Goal: Information Seeking & Learning: Learn about a topic

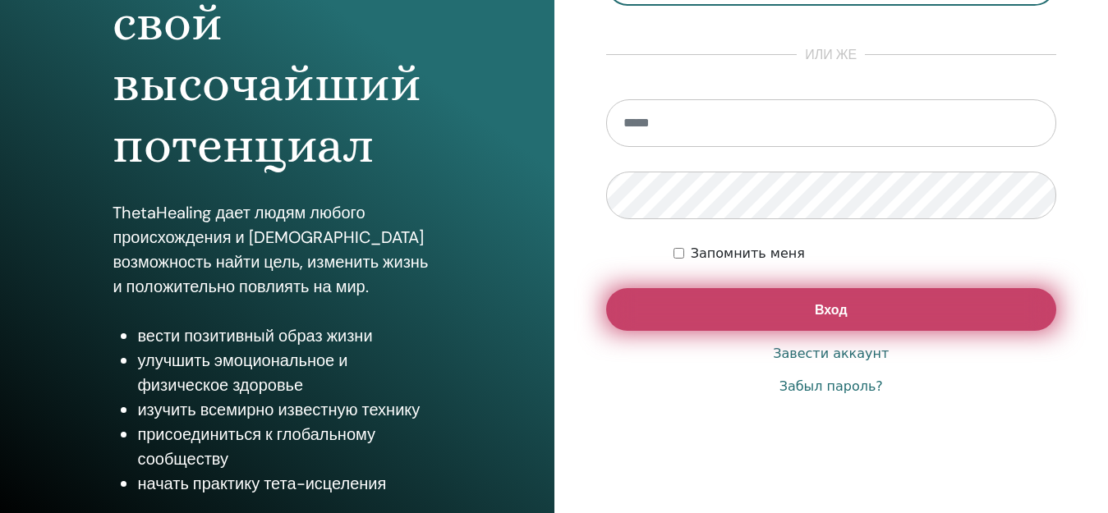
scroll to position [275, 0]
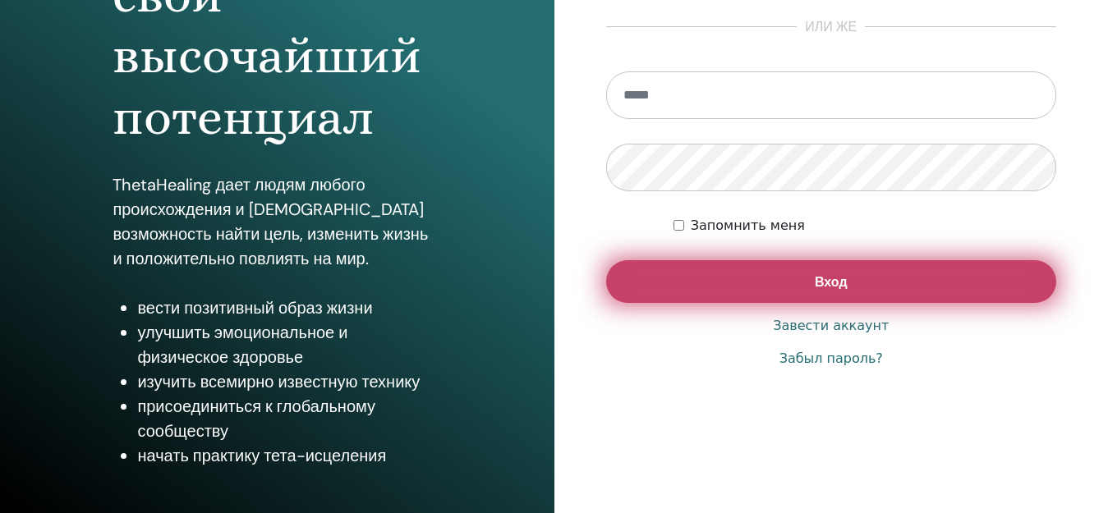
type input "**********"
click at [782, 292] on button "Вход" at bounding box center [831, 281] width 451 height 43
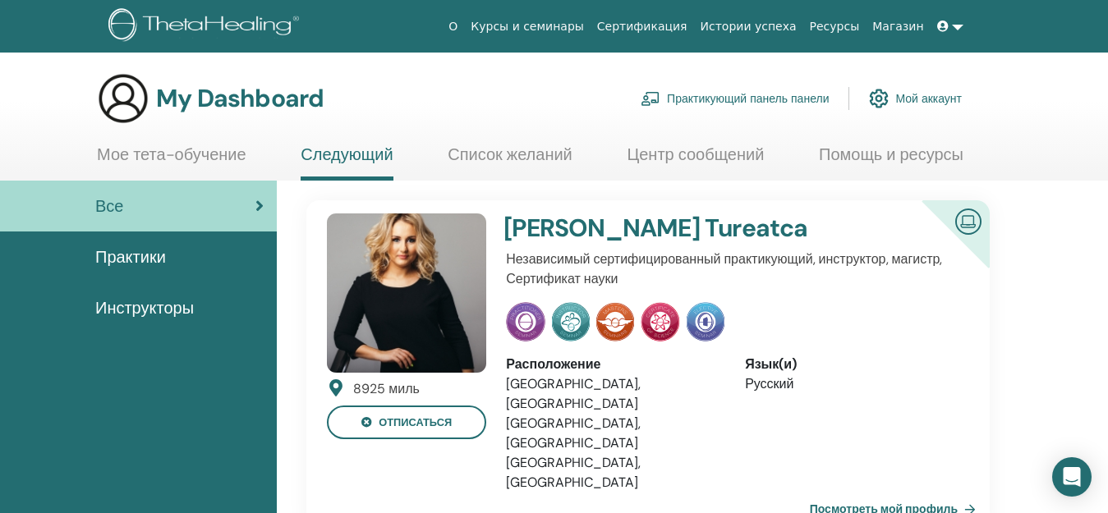
click at [198, 158] on link "Мое тета-обучение" at bounding box center [171, 161] width 149 height 32
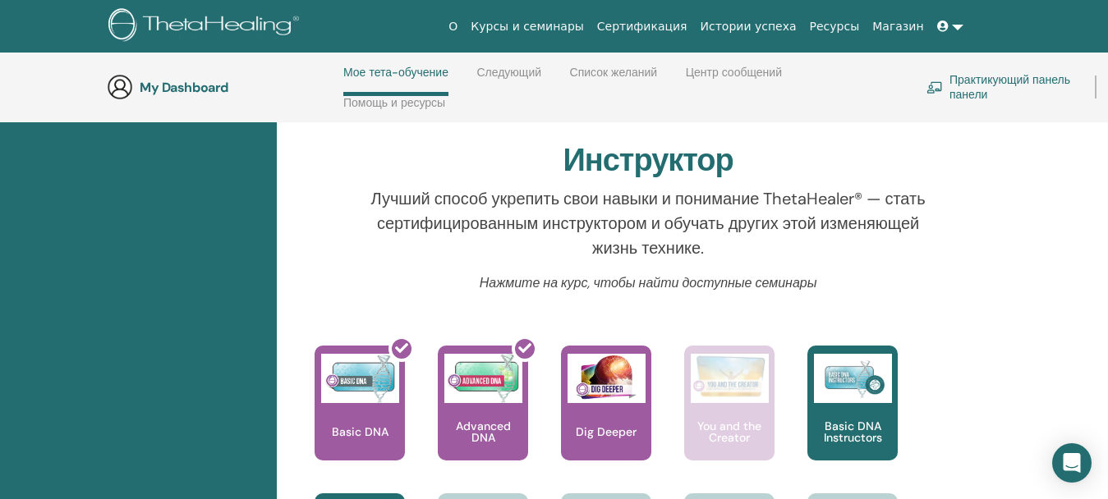
scroll to position [727, 0]
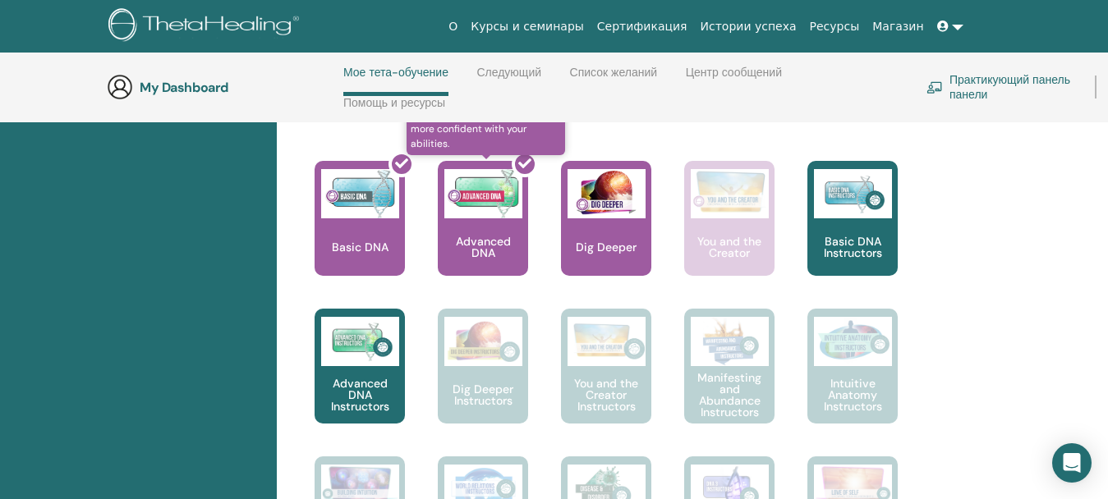
click at [471, 247] on div at bounding box center [493, 225] width 90 height 148
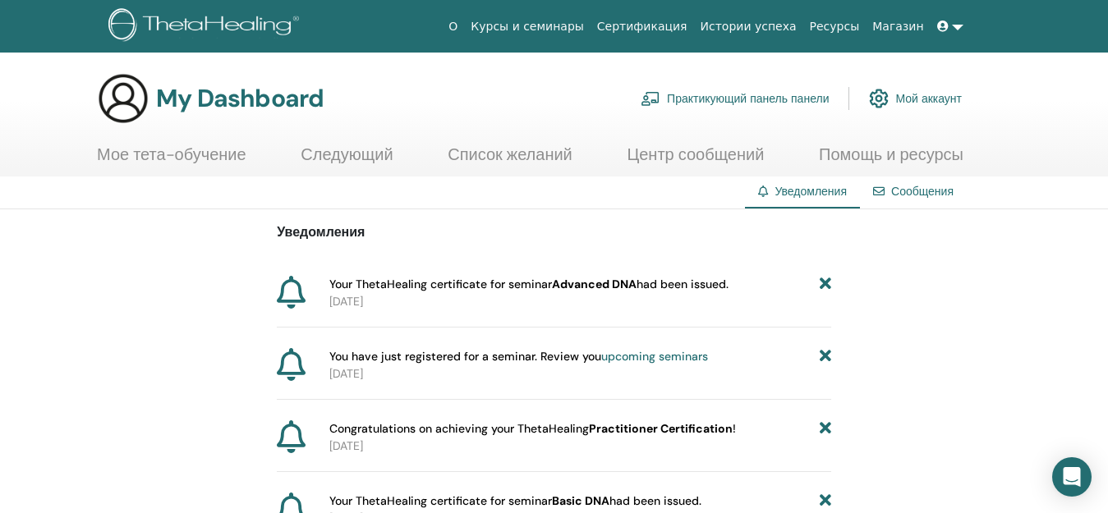
click at [622, 355] on link "upcoming seminars" at bounding box center [654, 356] width 107 height 15
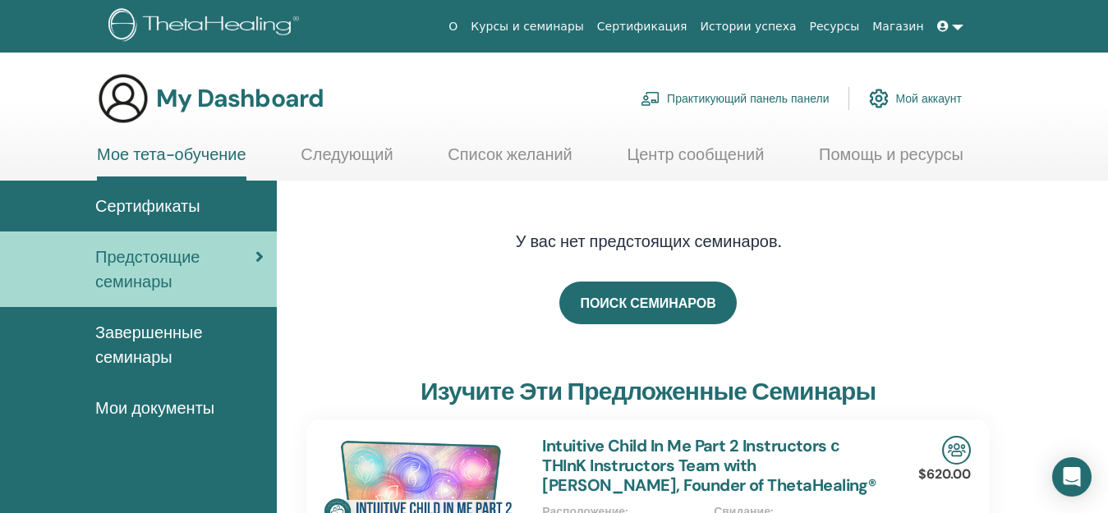
click at [140, 201] on span "Сертификаты" at bounding box center [147, 206] width 105 height 25
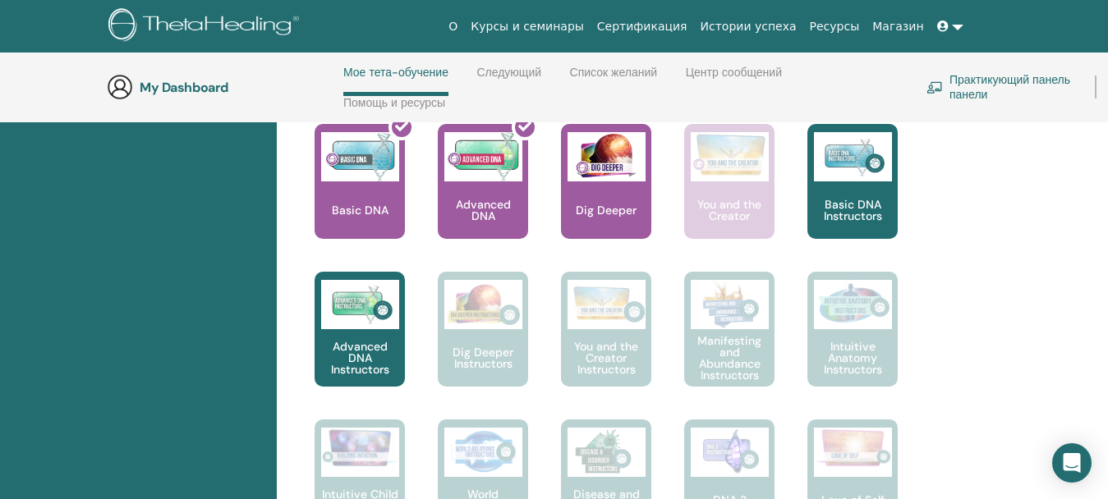
scroll to position [727, 0]
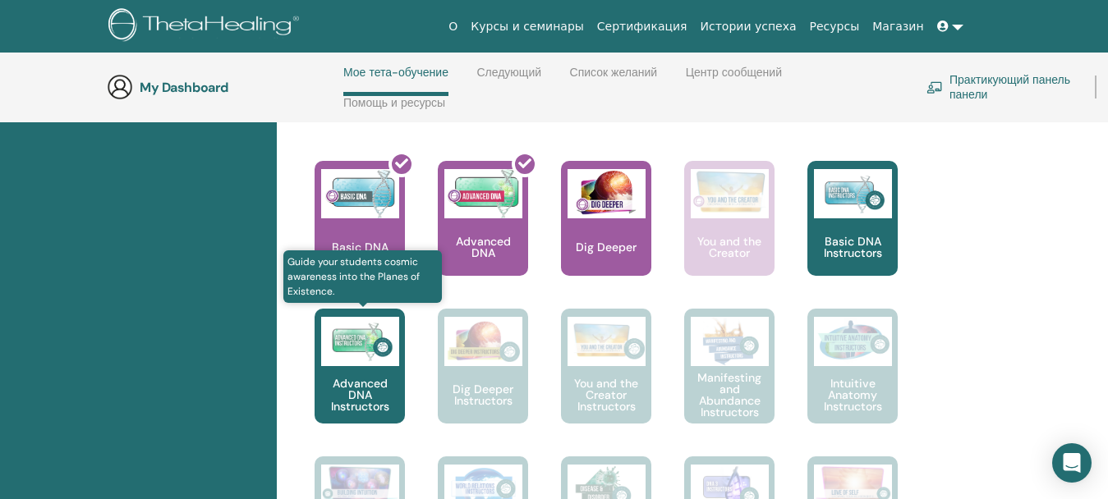
click at [364, 392] on p "Advanced DNA Instructors" at bounding box center [359, 395] width 90 height 34
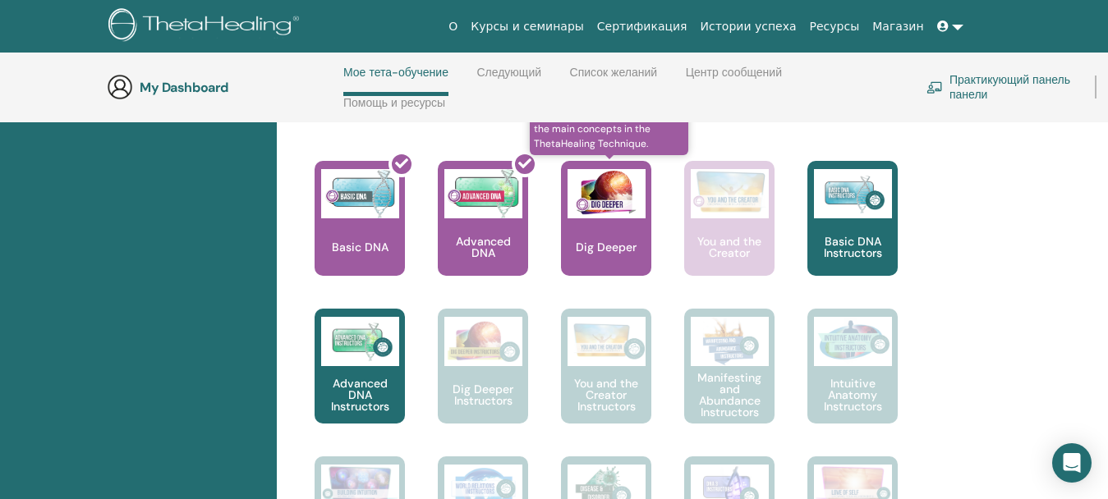
scroll to position [727, 0]
click at [594, 251] on p "Dig Deeper" at bounding box center [606, 246] width 74 height 11
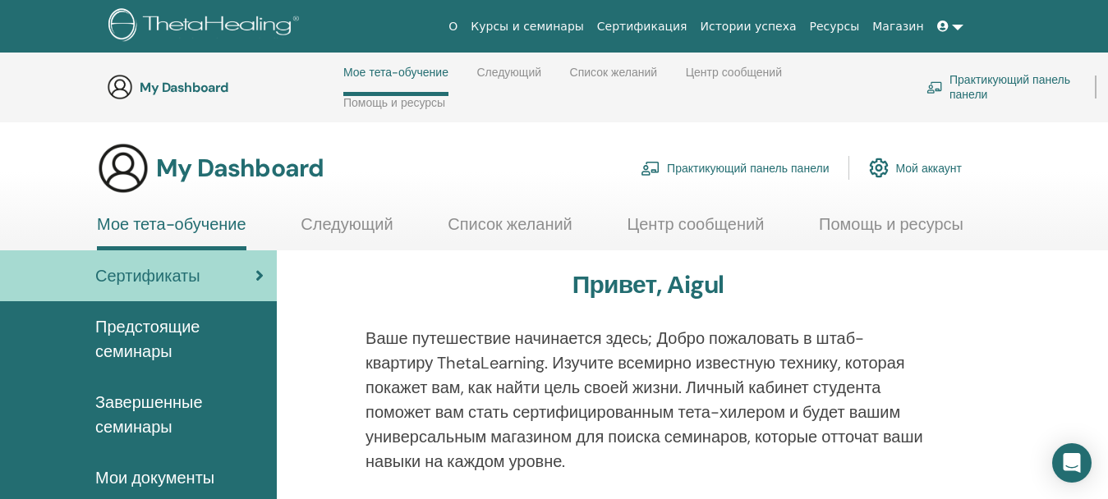
scroll to position [727, 0]
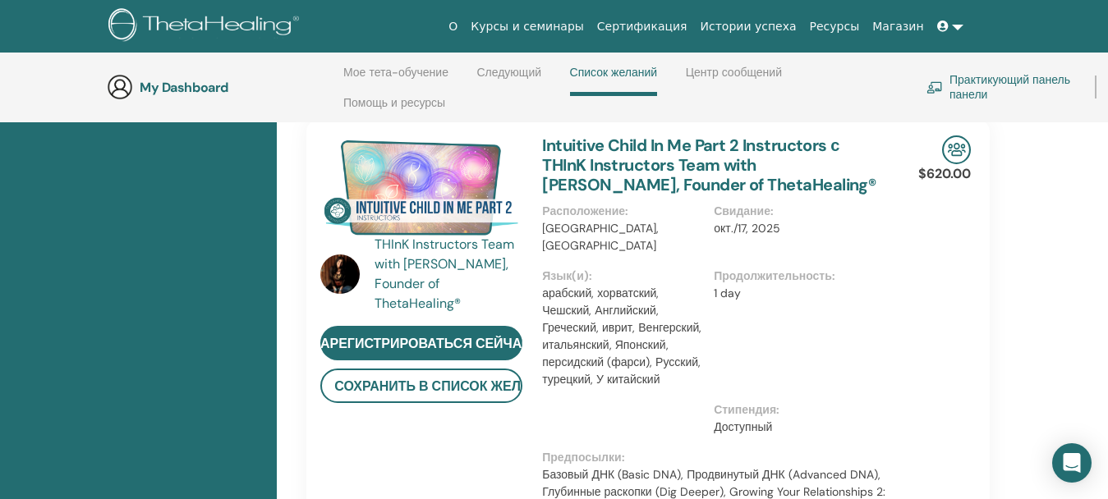
scroll to position [480, 0]
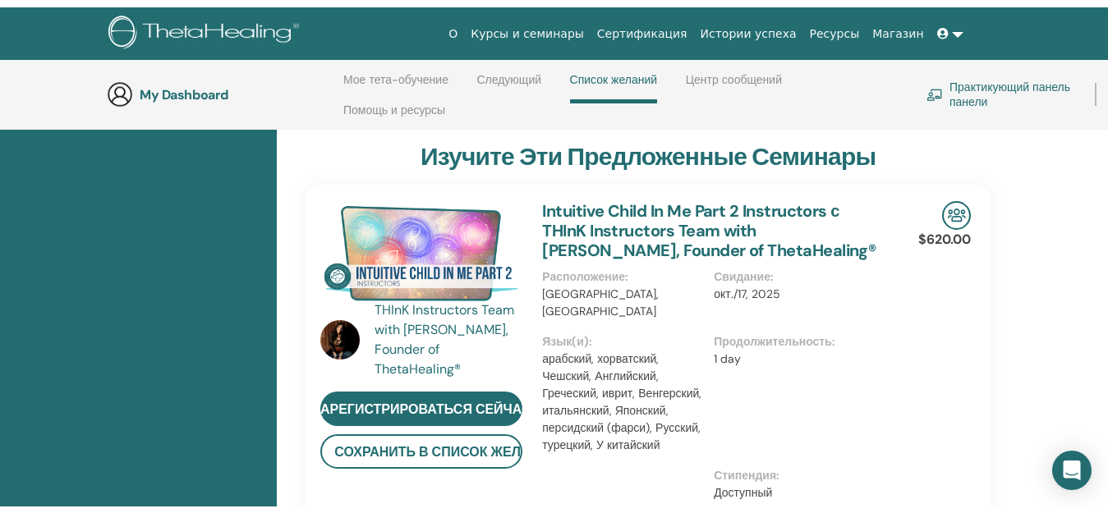
scroll to position [0, 0]
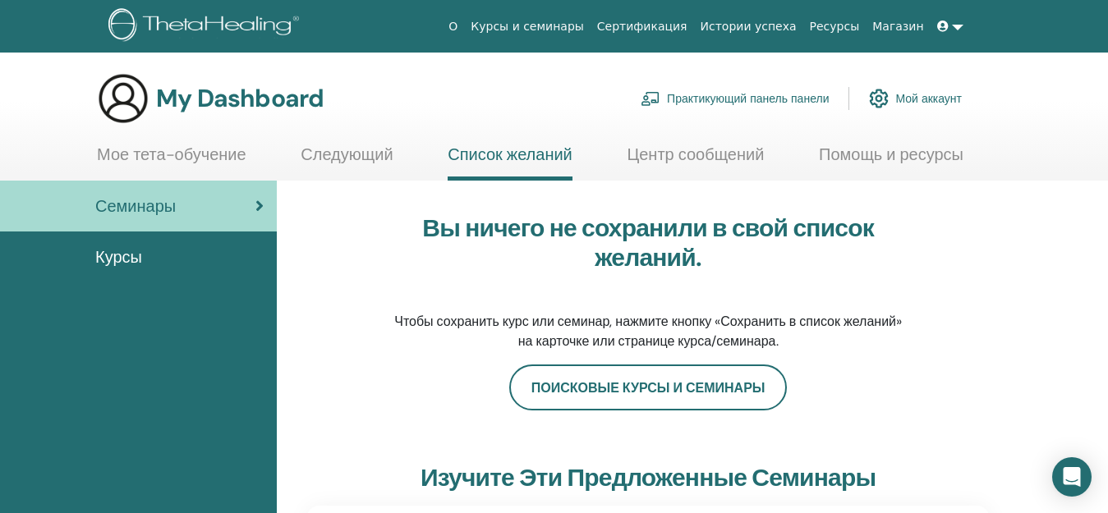
click at [732, 99] on link "Практикующий панель панели" at bounding box center [734, 98] width 188 height 36
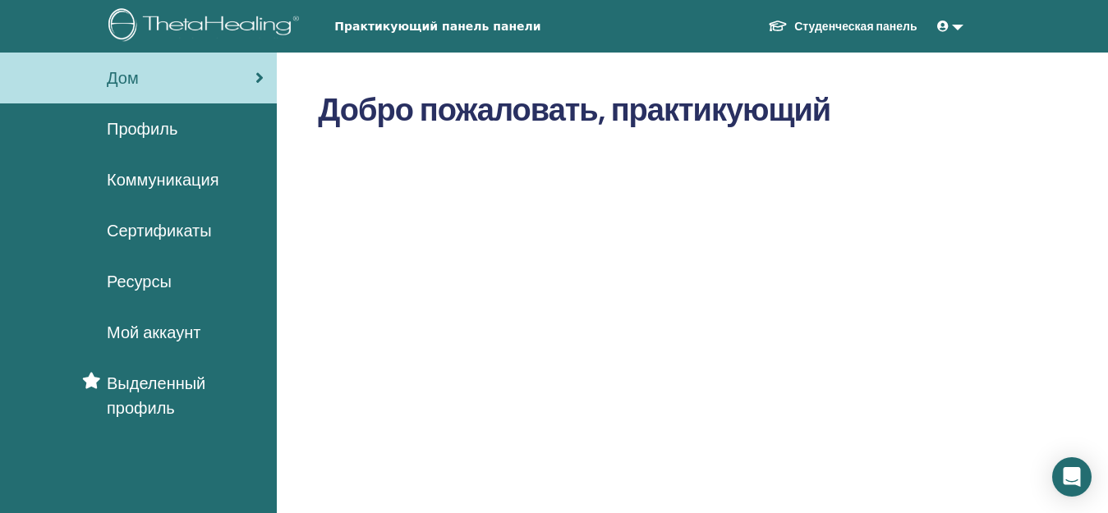
click at [166, 232] on span "Сертификаты" at bounding box center [159, 230] width 105 height 25
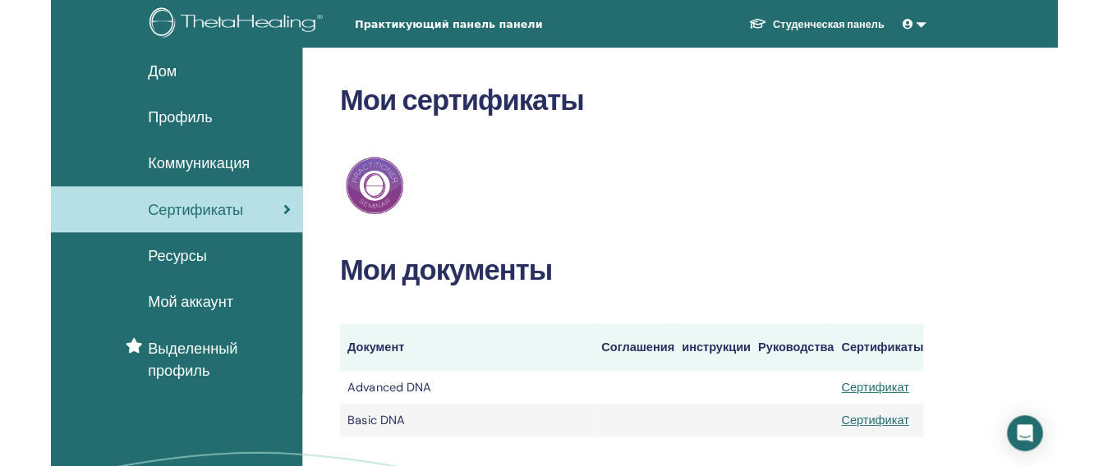
scroll to position [246, 0]
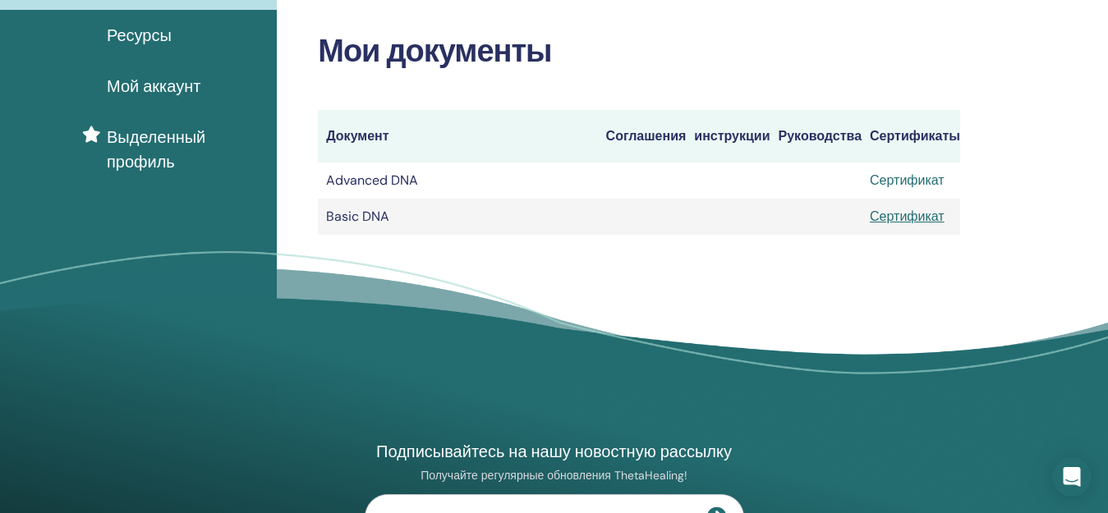
click at [903, 181] on link "Сертификат" at bounding box center [907, 180] width 75 height 17
